Goal: Navigation & Orientation: Find specific page/section

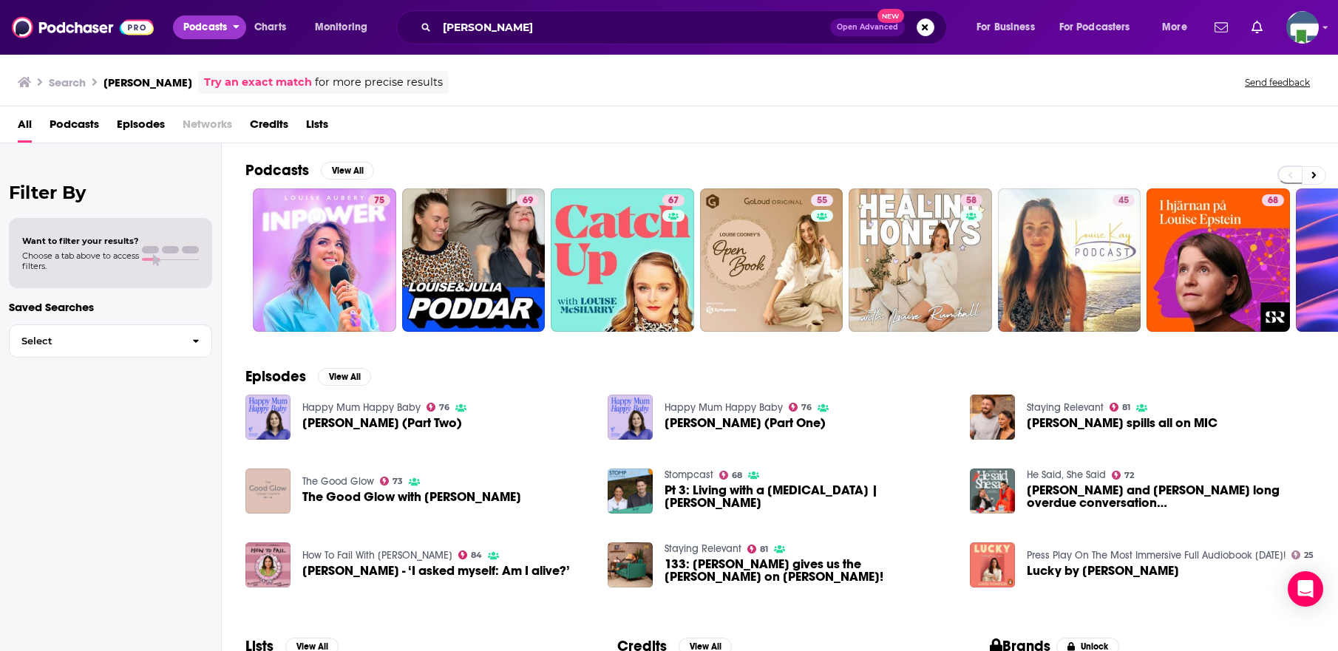
click at [223, 23] on span "Podcasts" at bounding box center [205, 27] width 44 height 21
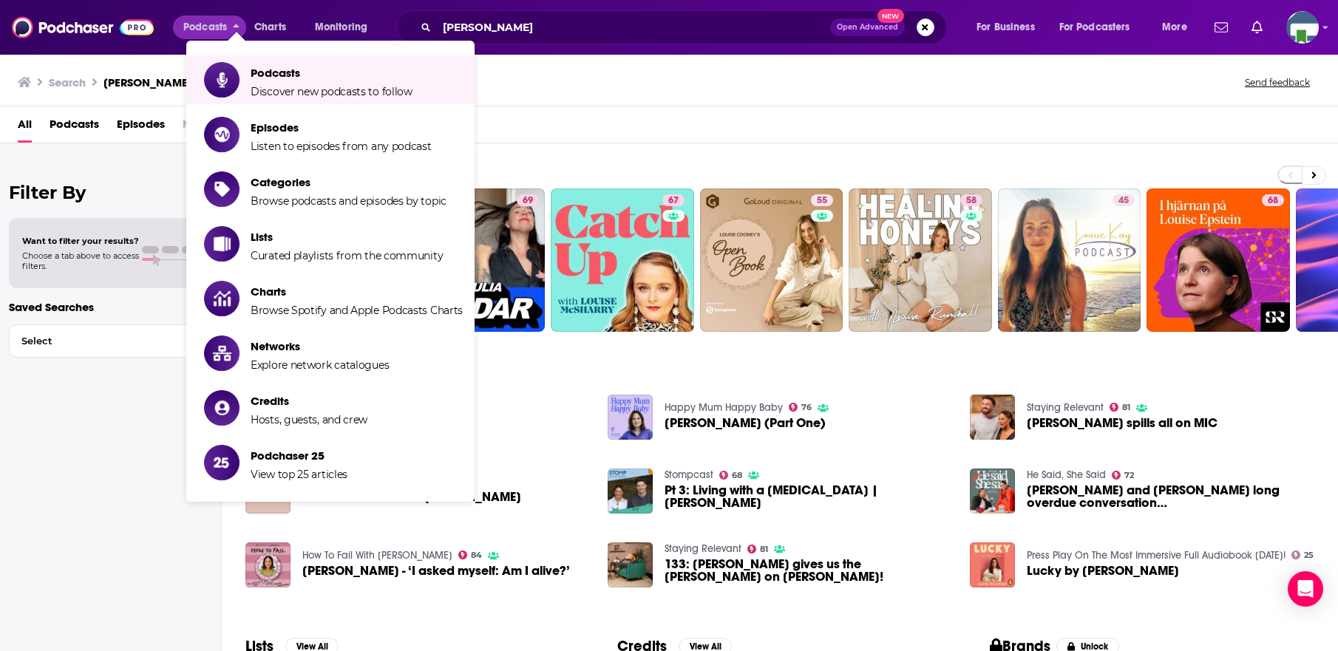
click at [651, 104] on div "Search [PERSON_NAME] Try an exact match for more precise results Send feedback" at bounding box center [669, 79] width 1338 height 53
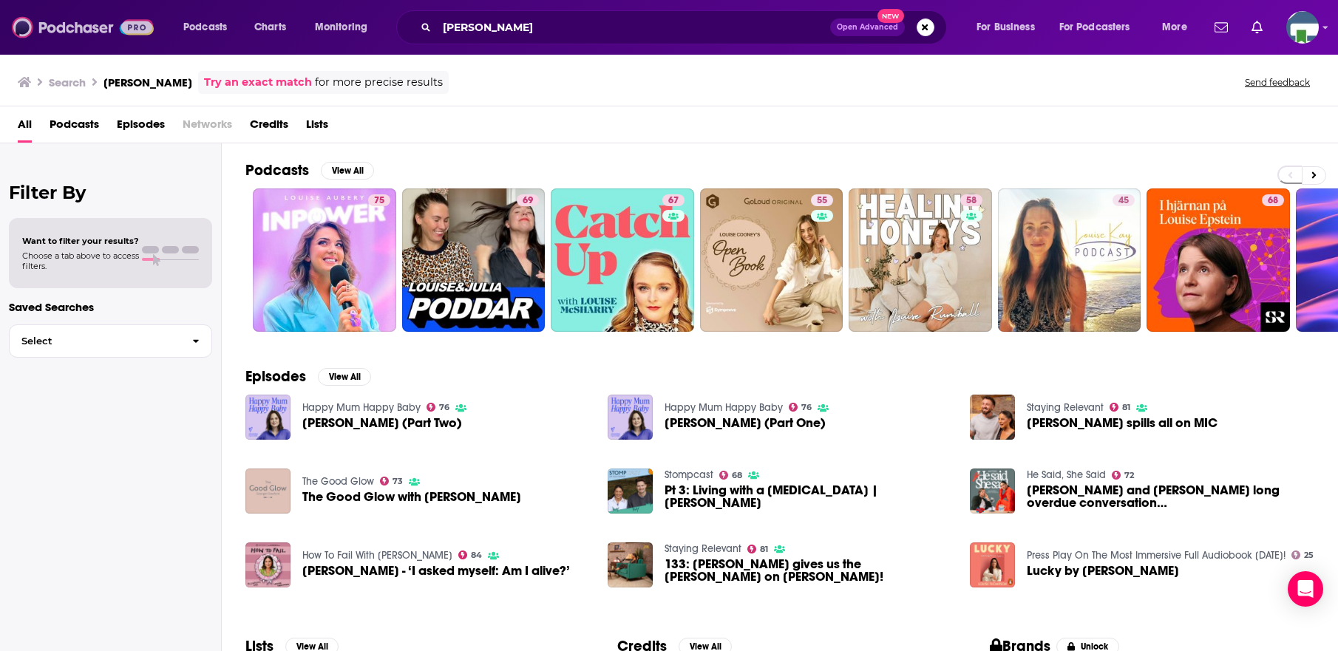
click at [92, 30] on img at bounding box center [83, 27] width 142 height 28
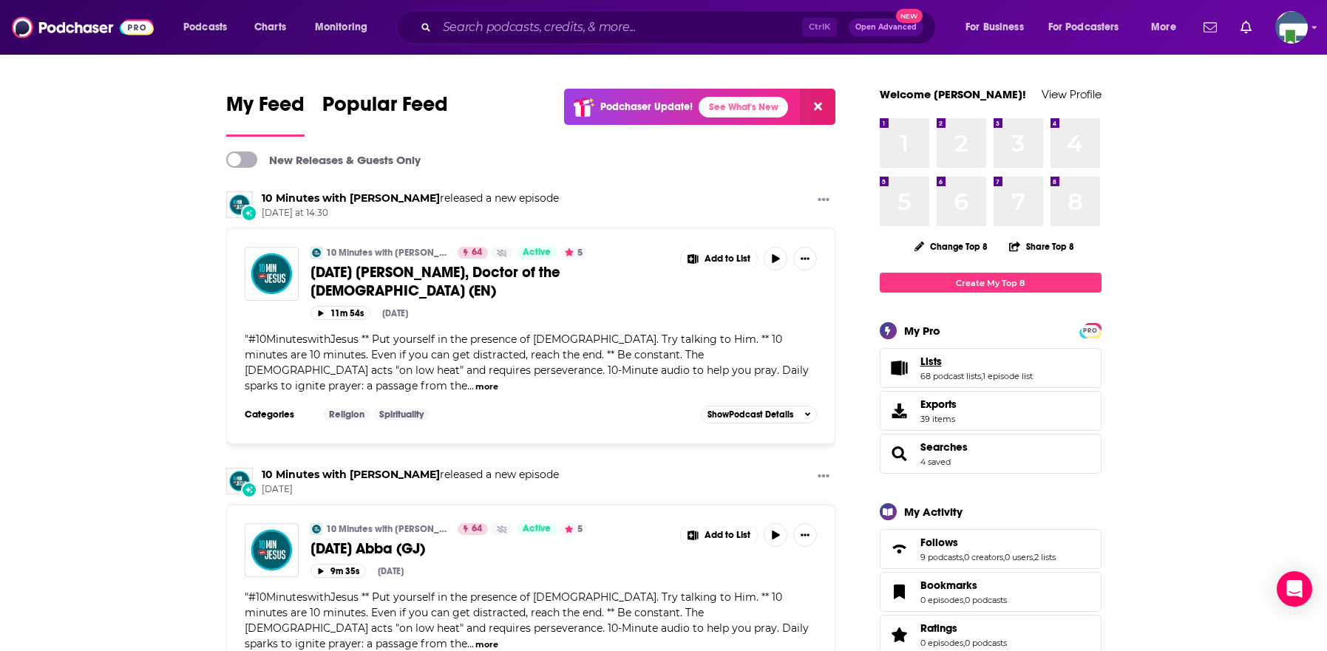
click at [934, 362] on span "Lists" at bounding box center [930, 361] width 21 height 13
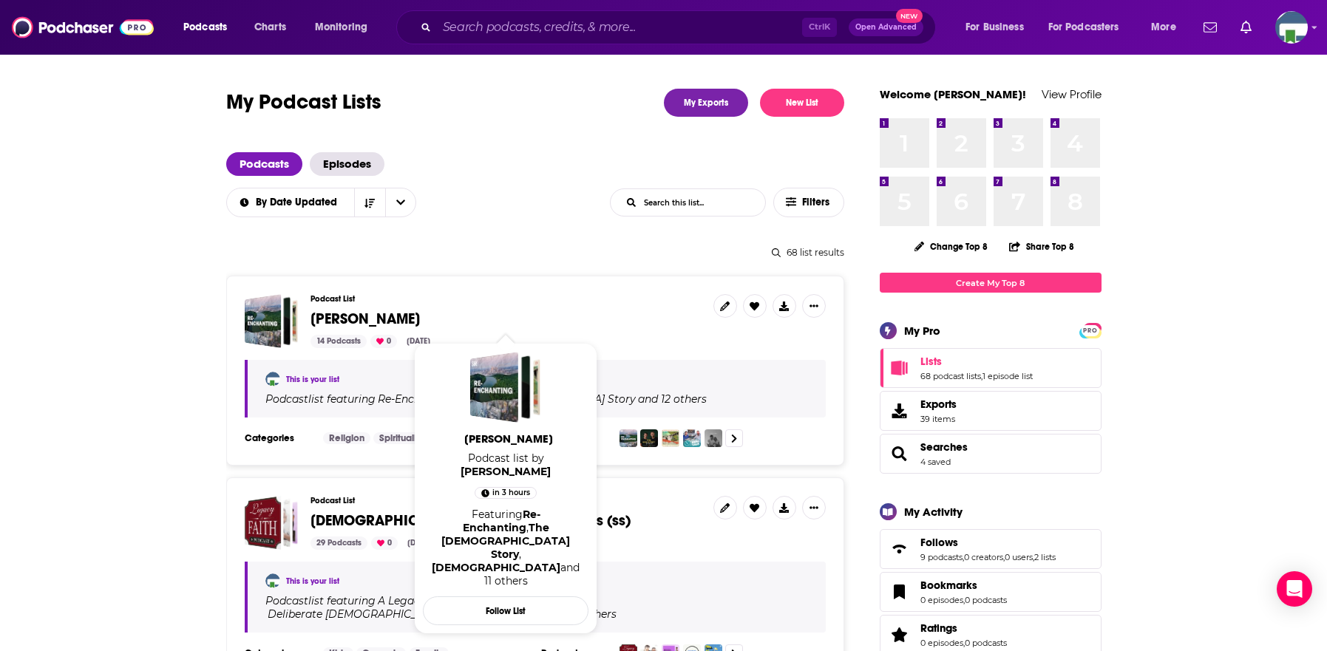
click at [362, 318] on span "[PERSON_NAME]" at bounding box center [364, 319] width 109 height 18
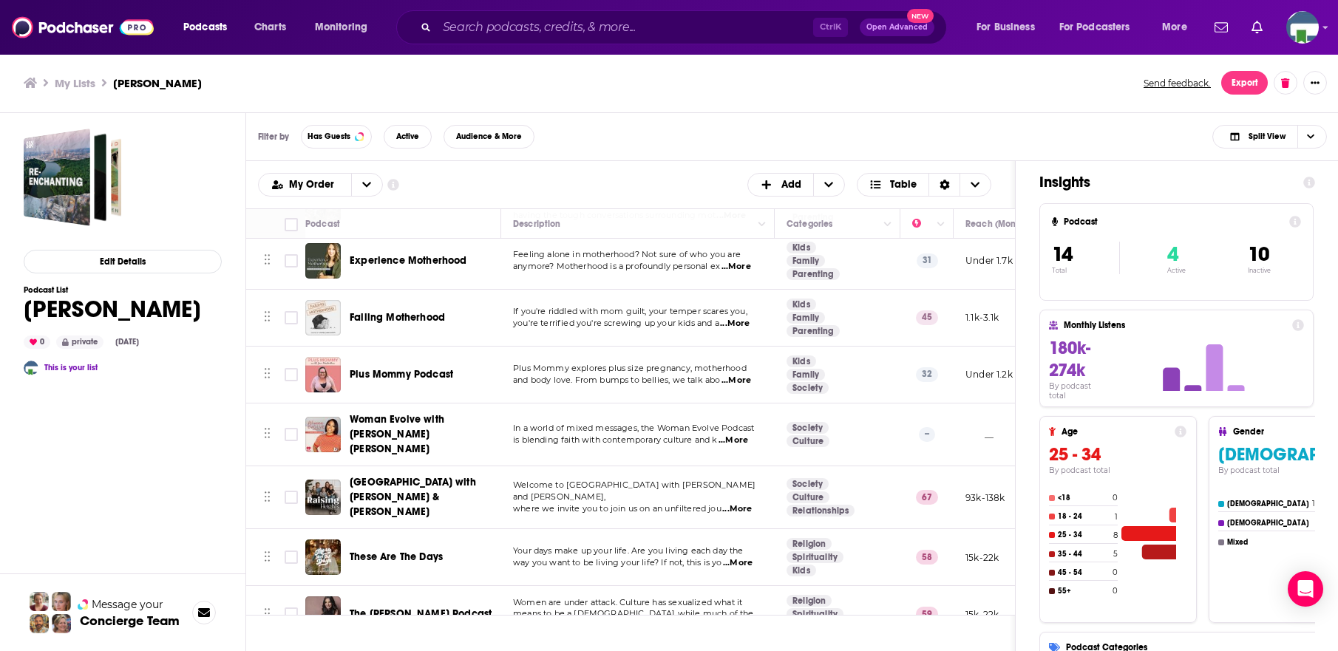
scroll to position [428, 0]
